Goal: Find specific fact: Find specific fact

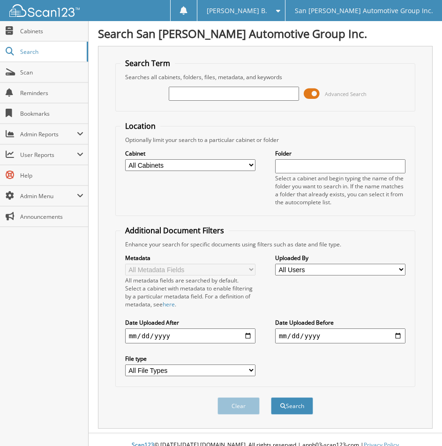
click at [258, 92] on input "text" at bounding box center [234, 94] width 130 height 14
type input "6182557"
click at [271, 397] on button "Search" at bounding box center [292, 405] width 42 height 17
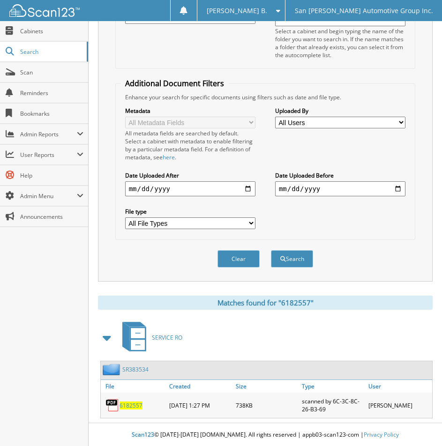
scroll to position [148, 0]
click at [127, 404] on span "6182557" at bounding box center [130, 405] width 23 height 8
click at [232, 254] on button "Clear" at bounding box center [238, 258] width 42 height 17
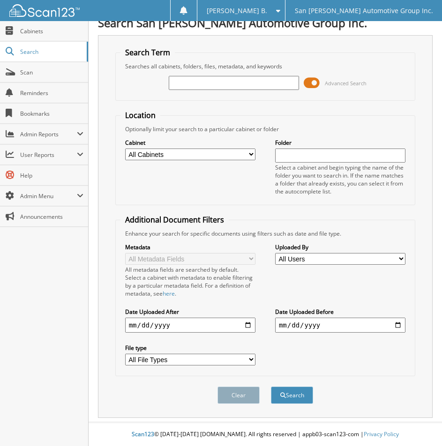
scroll to position [11, 0]
